Goal: Information Seeking & Learning: Learn about a topic

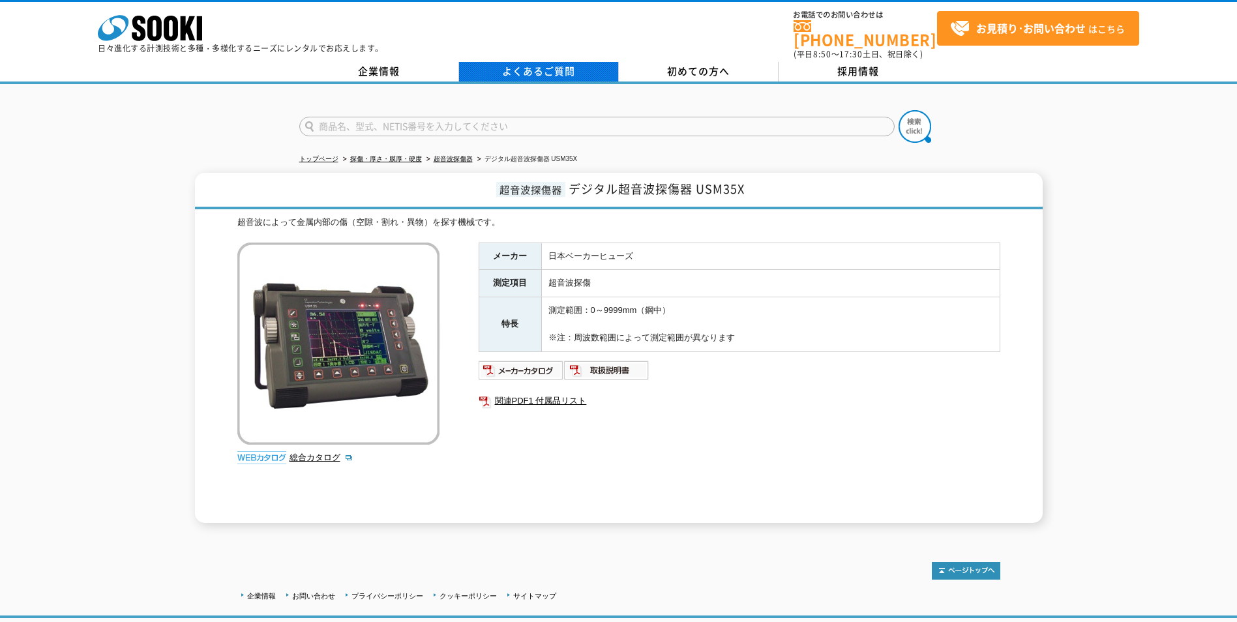
click at [567, 62] on link "よくあるご質問" at bounding box center [539, 72] width 160 height 20
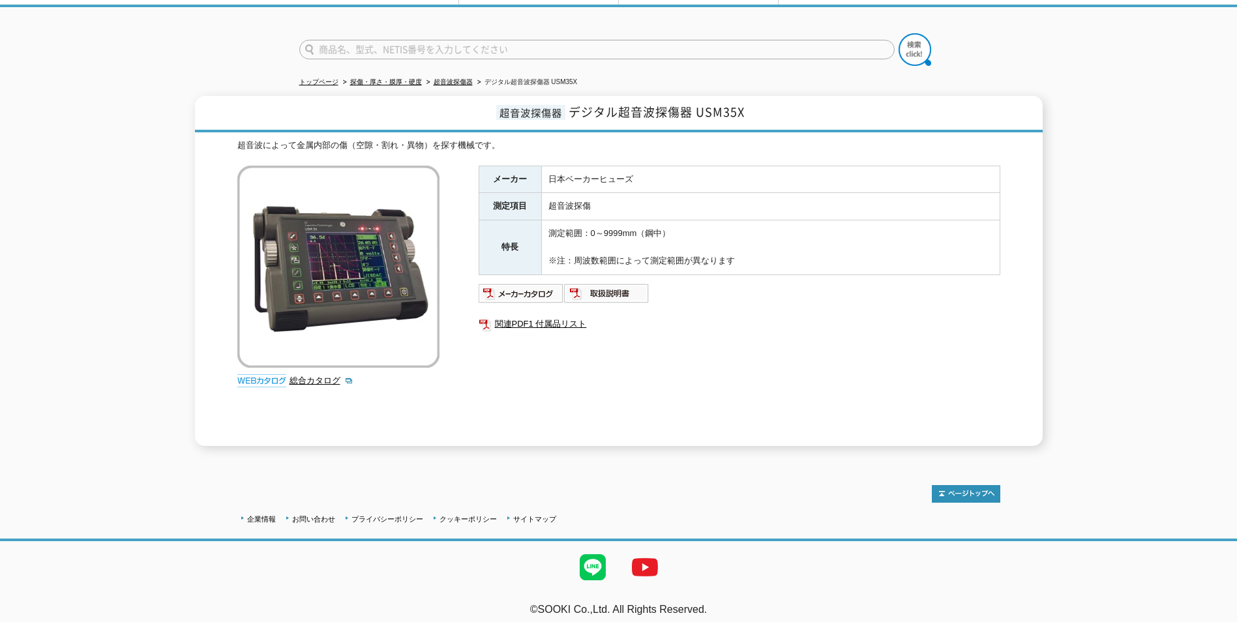
scroll to position [78, 0]
click at [602, 286] on img at bounding box center [606, 292] width 85 height 21
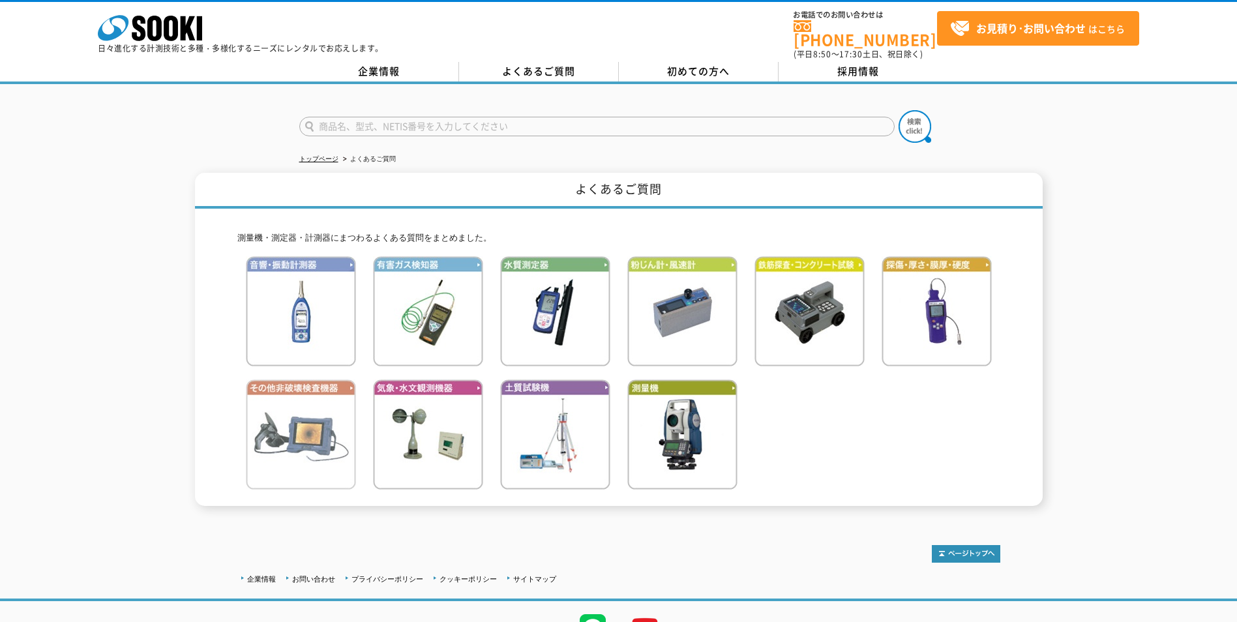
click at [295, 428] on img at bounding box center [301, 434] width 110 height 110
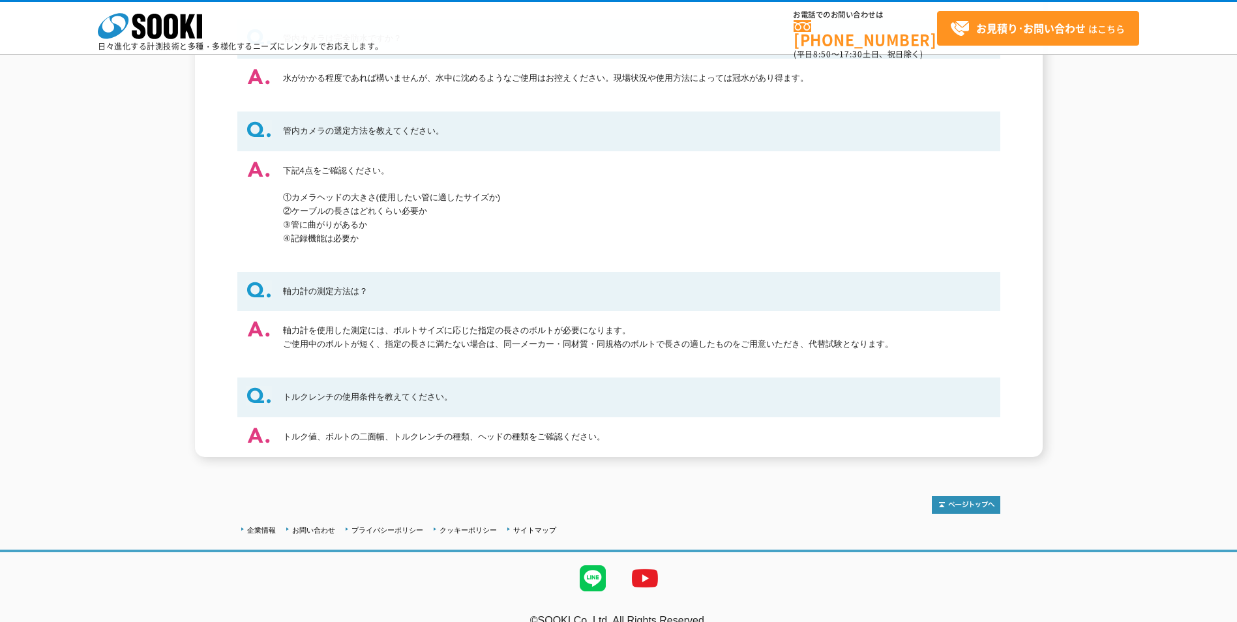
scroll to position [966, 0]
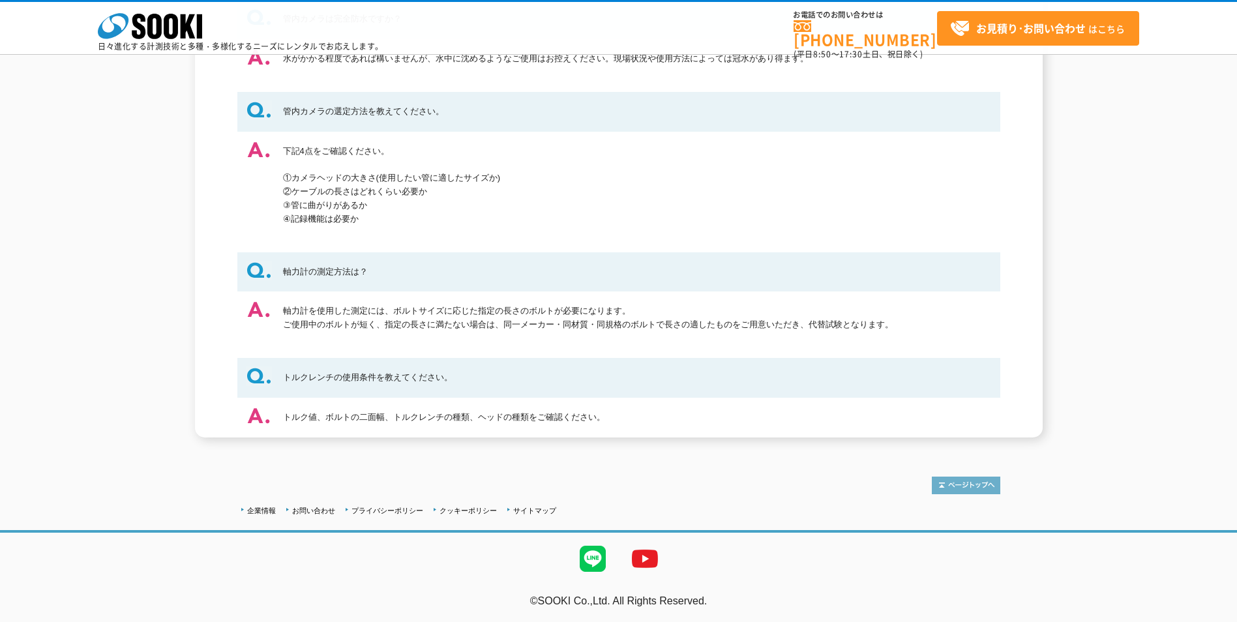
click at [966, 483] on img at bounding box center [966, 486] width 68 height 18
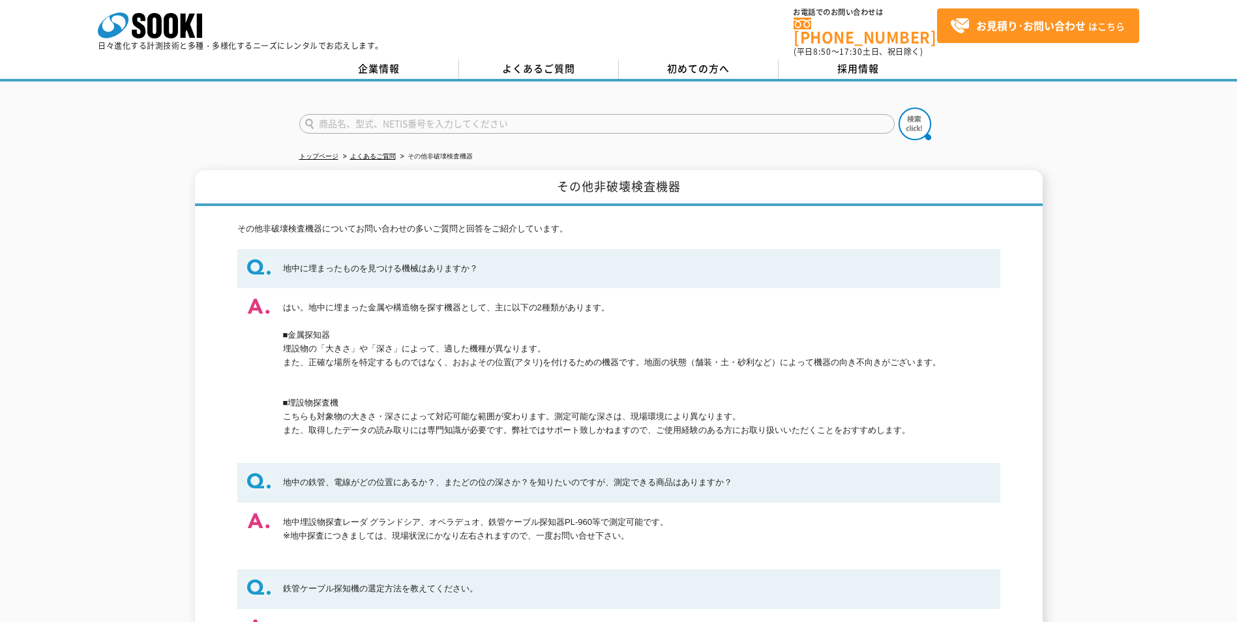
scroll to position [1, 0]
